Goal: Task Accomplishment & Management: Complete application form

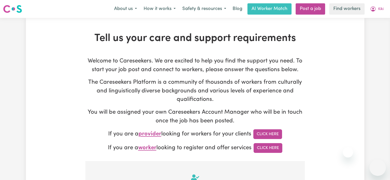
select select "Australian"
select select "text"
select select "NDIS_FUNDING_PLAN_MANAGED"
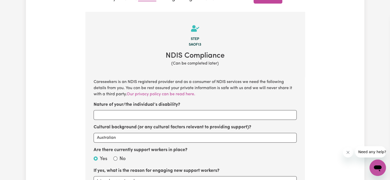
scroll to position [175, 0]
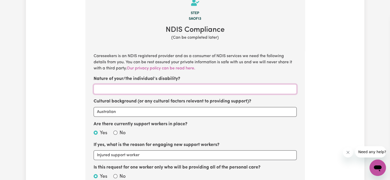
click at [150, 92] on input "Nature of your/the individual’s disability?" at bounding box center [195, 89] width 203 height 10
type input "a"
select select "null"
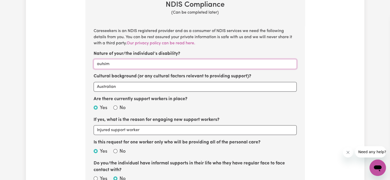
scroll to position [201, 0]
click at [103, 65] on input "autsim" at bounding box center [195, 64] width 203 height 10
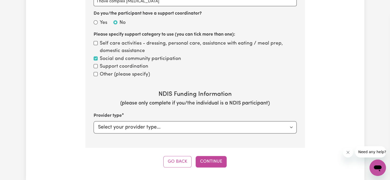
scroll to position [605, 0]
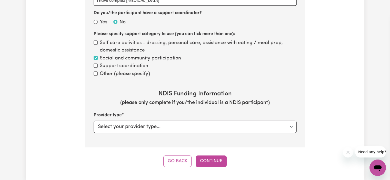
type input "[MEDICAL_DATA]"
click at [146, 126] on select "Select your provider type... Privately NDIS Funding Plan Managed NDIS Funding S…" at bounding box center [195, 127] width 203 height 12
select select "NDIS_FUNDING_PLAN_MANAGED"
click at [94, 121] on select "Select your provider type... Privately NDIS Funding Plan Managed NDIS Funding S…" at bounding box center [195, 127] width 203 height 12
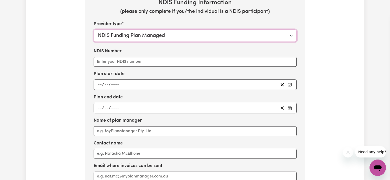
scroll to position [698, 0]
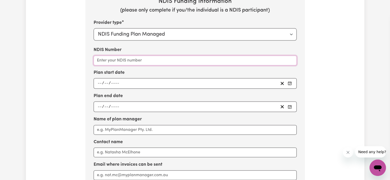
click at [123, 59] on input "NDIS Number" at bounding box center [195, 61] width 203 height 10
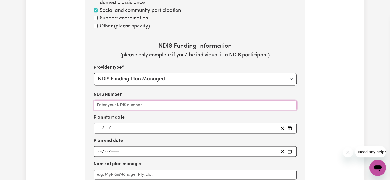
scroll to position [652, 0]
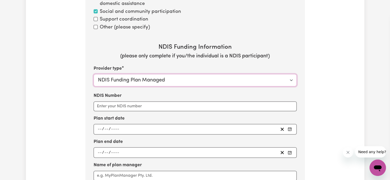
click at [155, 75] on select "Select your provider type... Privately NDIS Funding Plan Managed NDIS Funding S…" at bounding box center [195, 80] width 203 height 12
click at [94, 74] on select "Select your provider type... Privately NDIS Funding Plan Managed NDIS Funding S…" at bounding box center [195, 80] width 203 height 12
